Goal: Find specific page/section: Find specific page/section

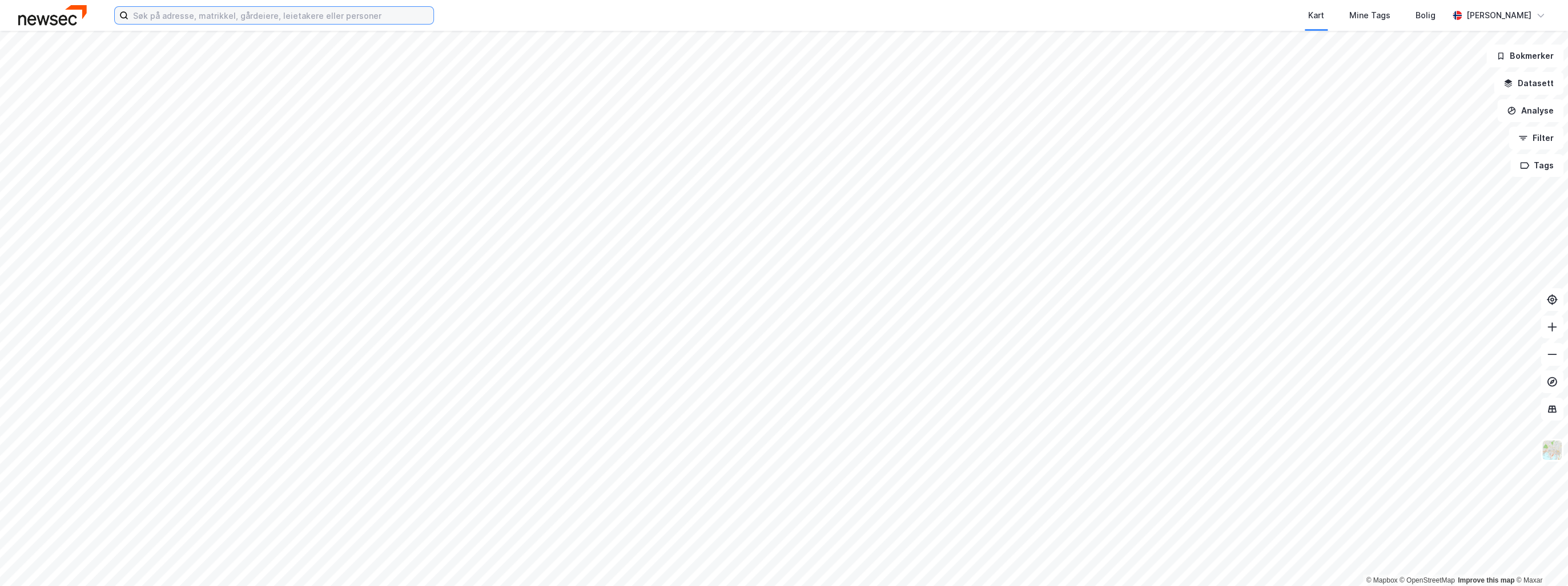
click at [229, 13] on input at bounding box center [281, 16] width 305 height 17
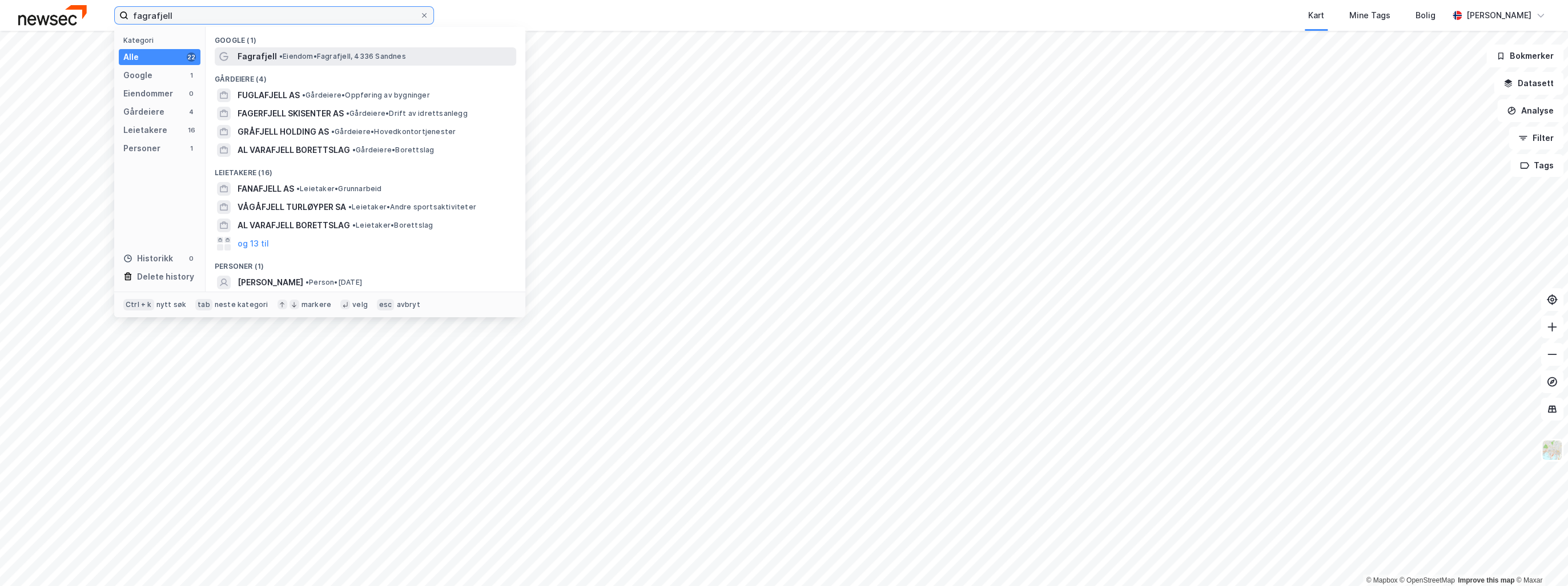
type input "fagrafjell"
click at [286, 58] on span "• [PERSON_NAME], 4336 Sandnes" at bounding box center [343, 57] width 127 height 9
